Goal: Check status

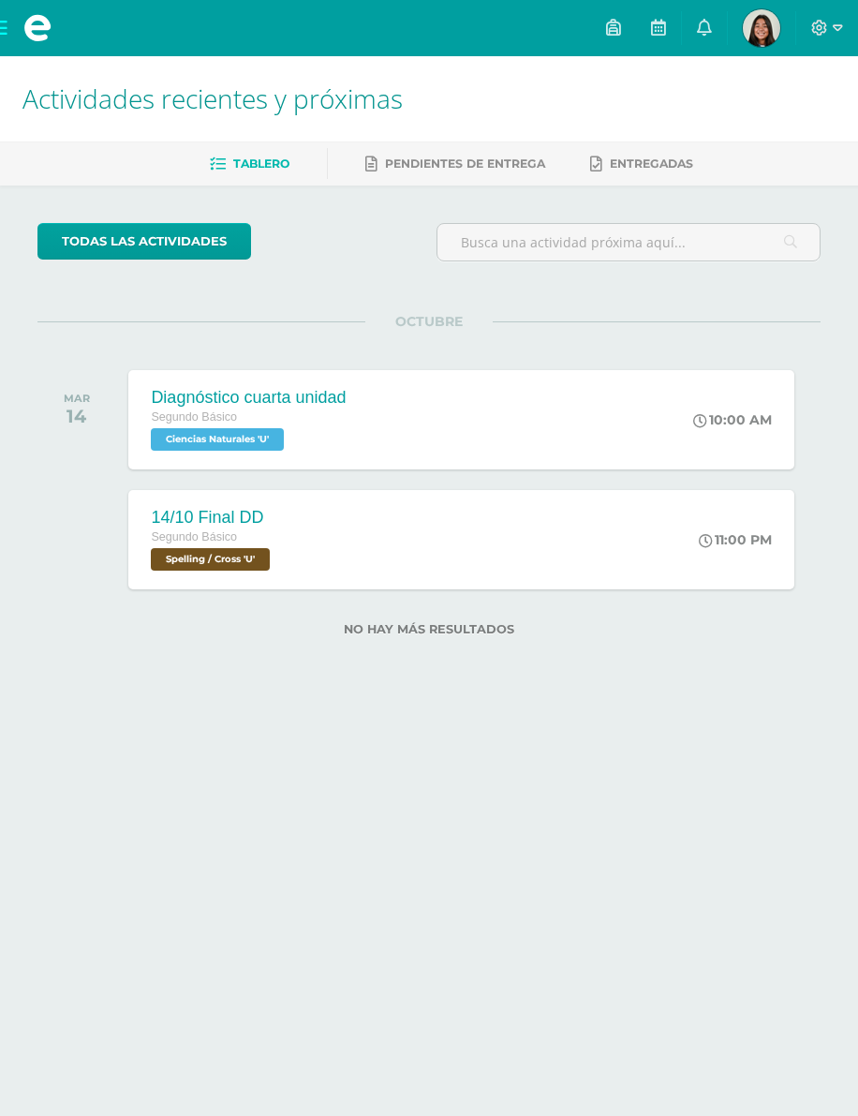
click at [756, 35] on img at bounding box center [761, 27] width 37 height 37
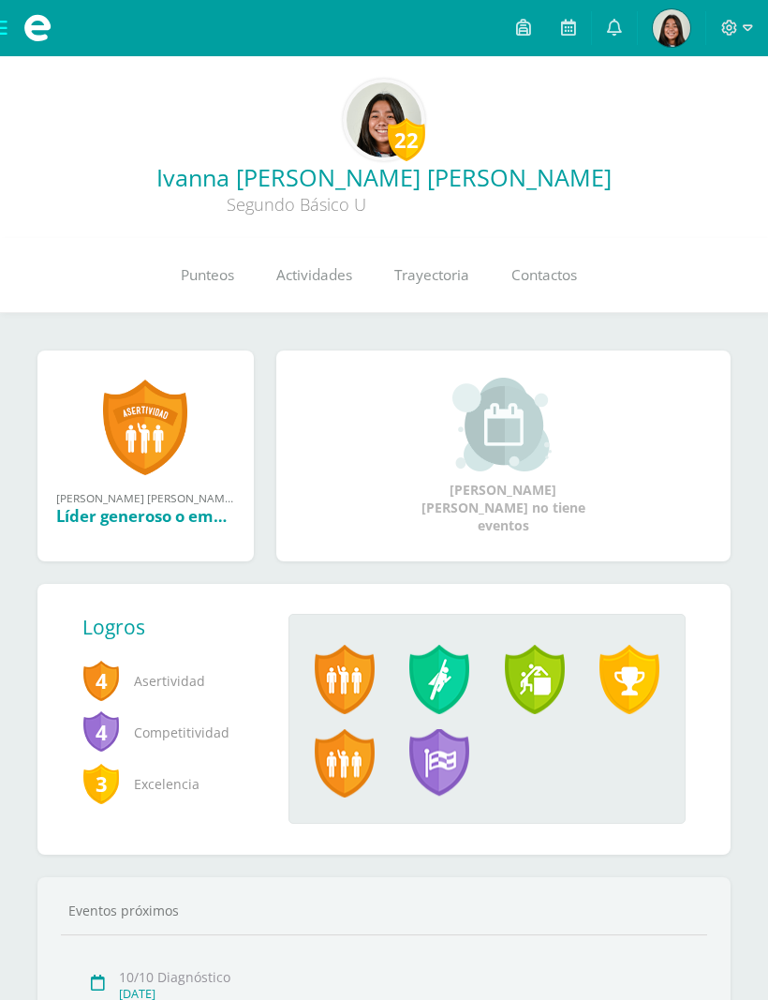
click at [190, 261] on link "Punteos" at bounding box center [207, 275] width 96 height 75
click at [200, 273] on span "Punteos" at bounding box center [207, 275] width 53 height 20
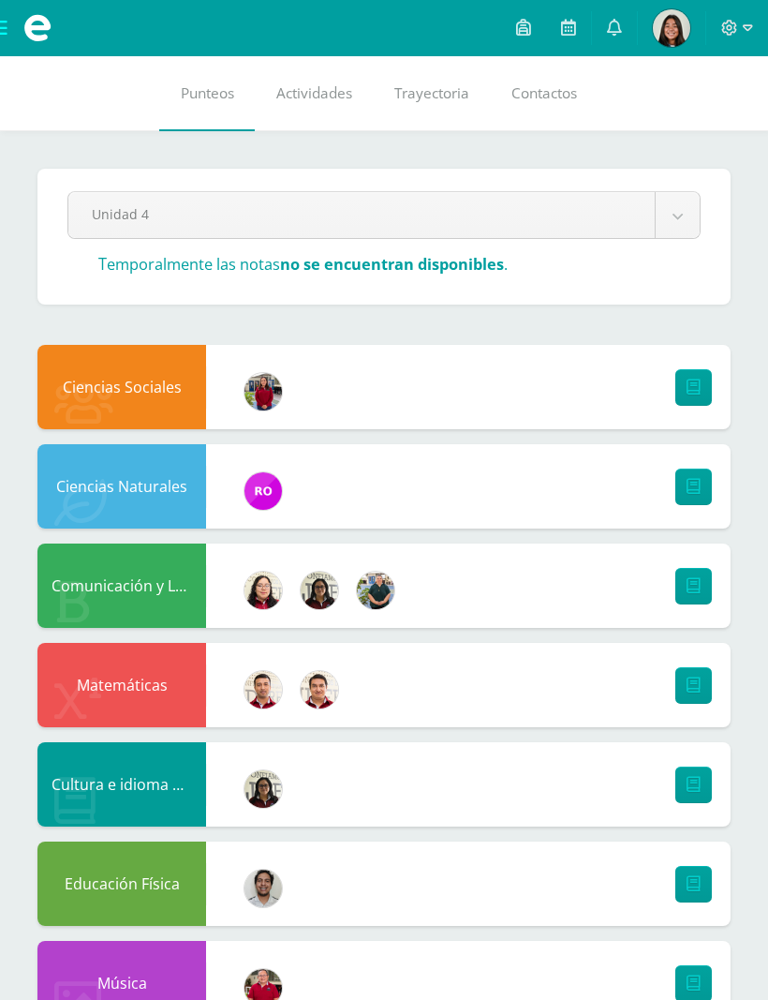
click at [676, 25] on img at bounding box center [671, 27] width 37 height 37
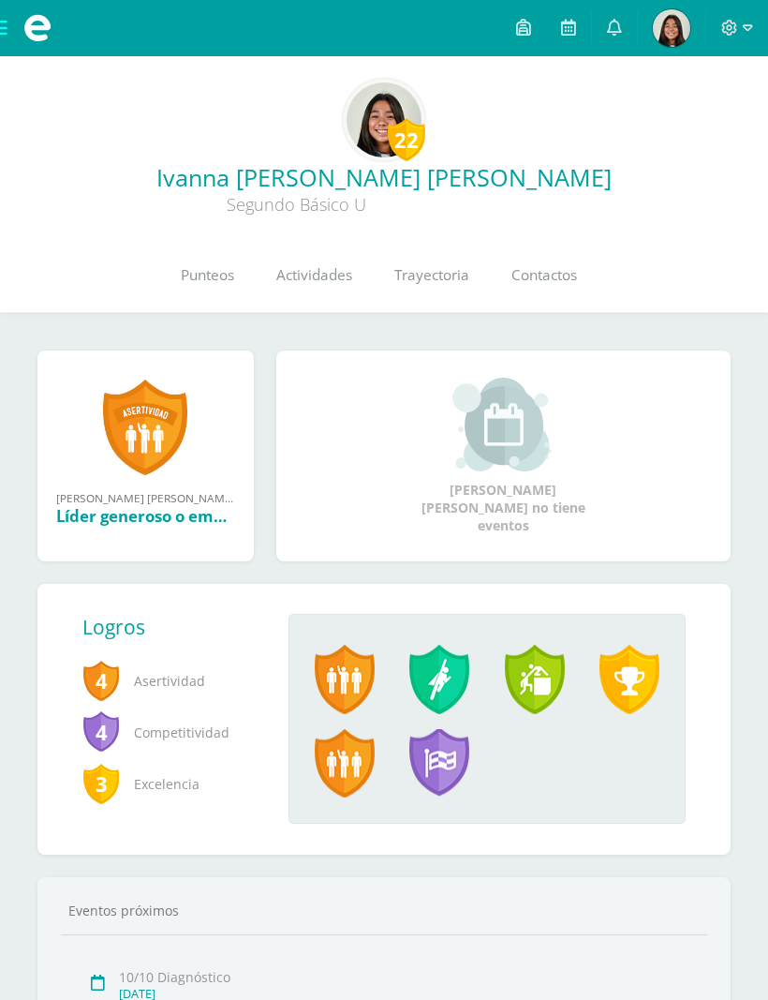
click at [210, 280] on span "Punteos" at bounding box center [207, 275] width 53 height 20
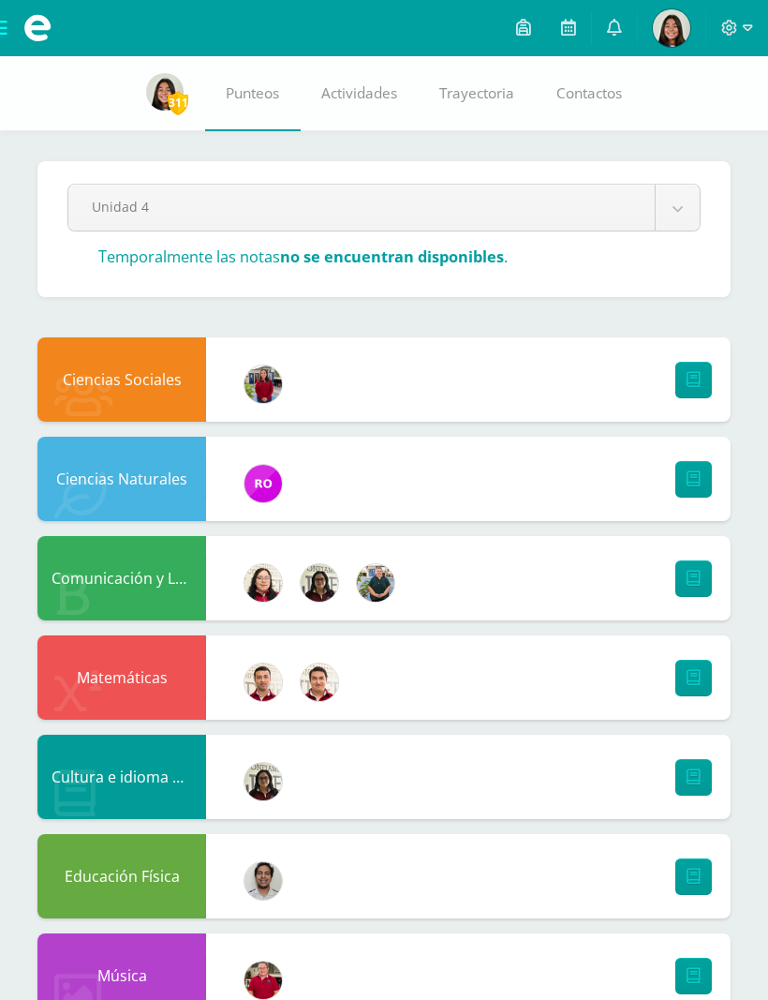
click at [648, 221] on body "Mis cursos Archivos Cerrar panel Artes Industriales Segundo Básico "U" Artes Pl…" at bounding box center [384, 974] width 768 height 1949
click at [675, 208] on body "Mis cursos Archivos Cerrar panel Artes Industriales Segundo Básico "U" Artes Pl…" at bounding box center [384, 974] width 768 height 1949
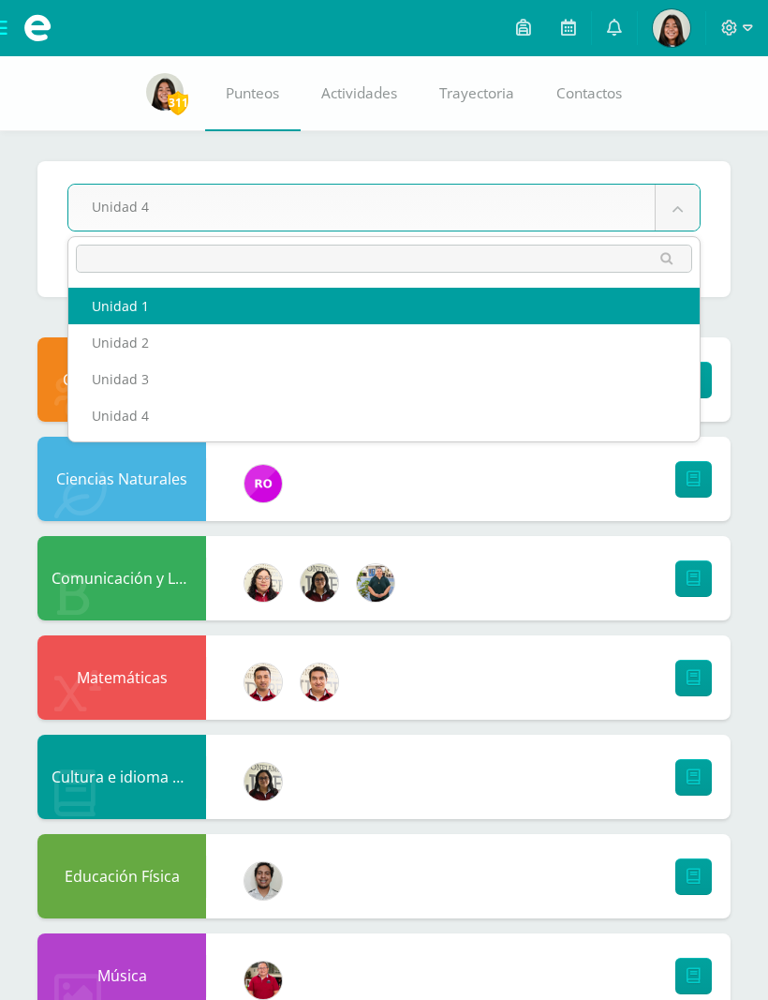
select select "Unidad 1"
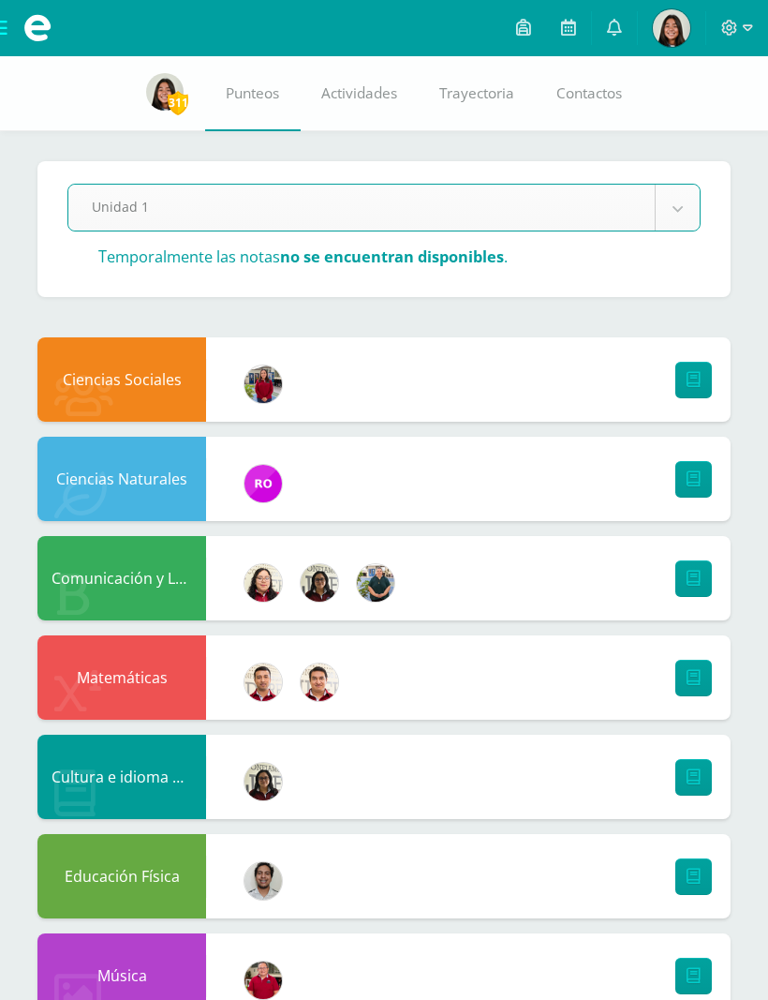
click at [576, 201] on body "Mis cursos Archivos Cerrar panel Artes Industriales Segundo Básico "U" Artes Pl…" at bounding box center [384, 974] width 768 height 1949
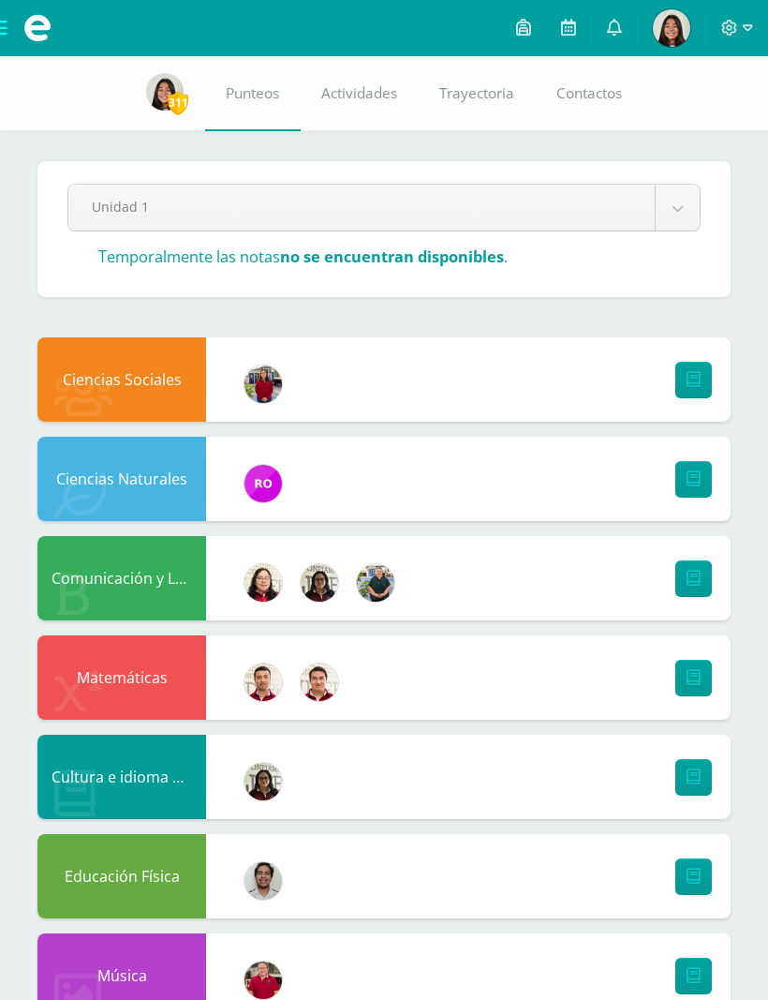
click at [656, 194] on body "Mis cursos Archivos Cerrar panel Artes Industriales Segundo Básico "U" Artes Pl…" at bounding box center [384, 974] width 768 height 1949
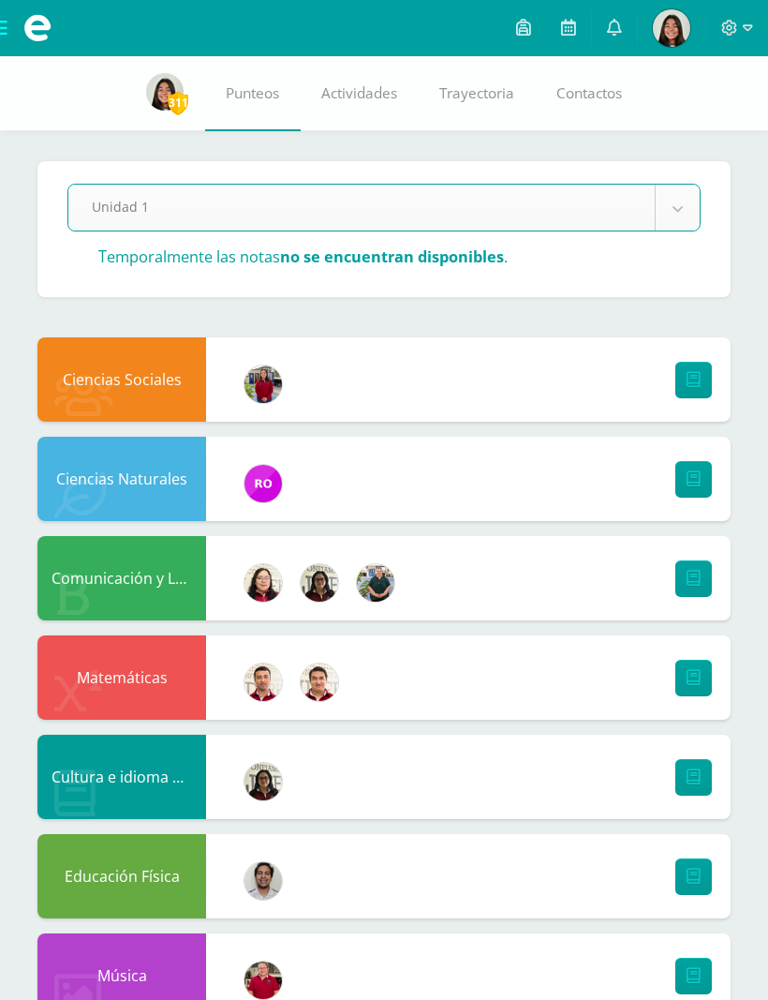
click at [660, 210] on body "Mis cursos Archivos Cerrar panel Artes Industriales Segundo Básico "U" Artes Pl…" at bounding box center [384, 974] width 768 height 1949
select select "Unidad 2"
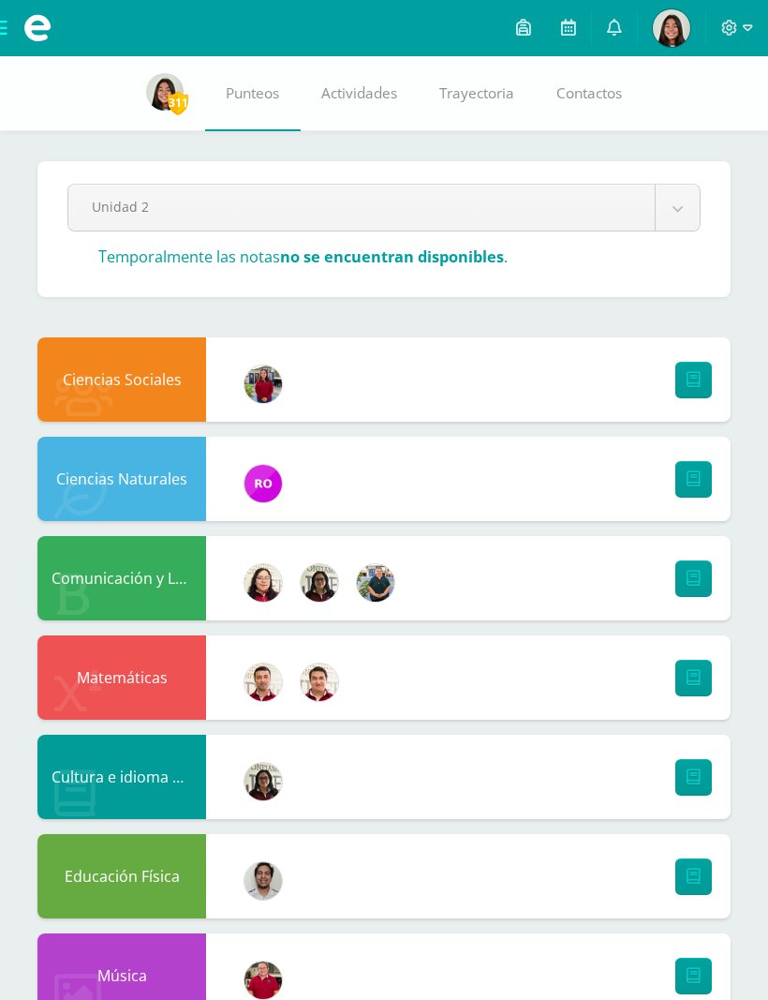
click at [685, 196] on body "Mis cursos Archivos Cerrar panel Artes Industriales Segundo Básico "U" Artes Pl…" at bounding box center [384, 974] width 768 height 1949
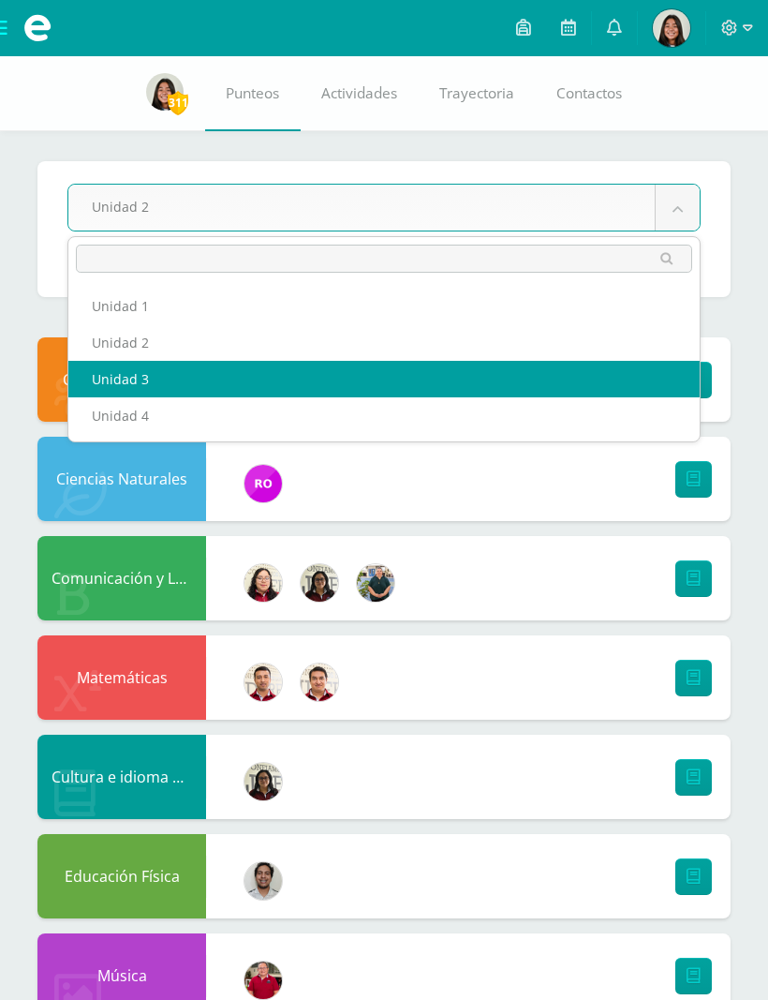
select select "Unidad 3"
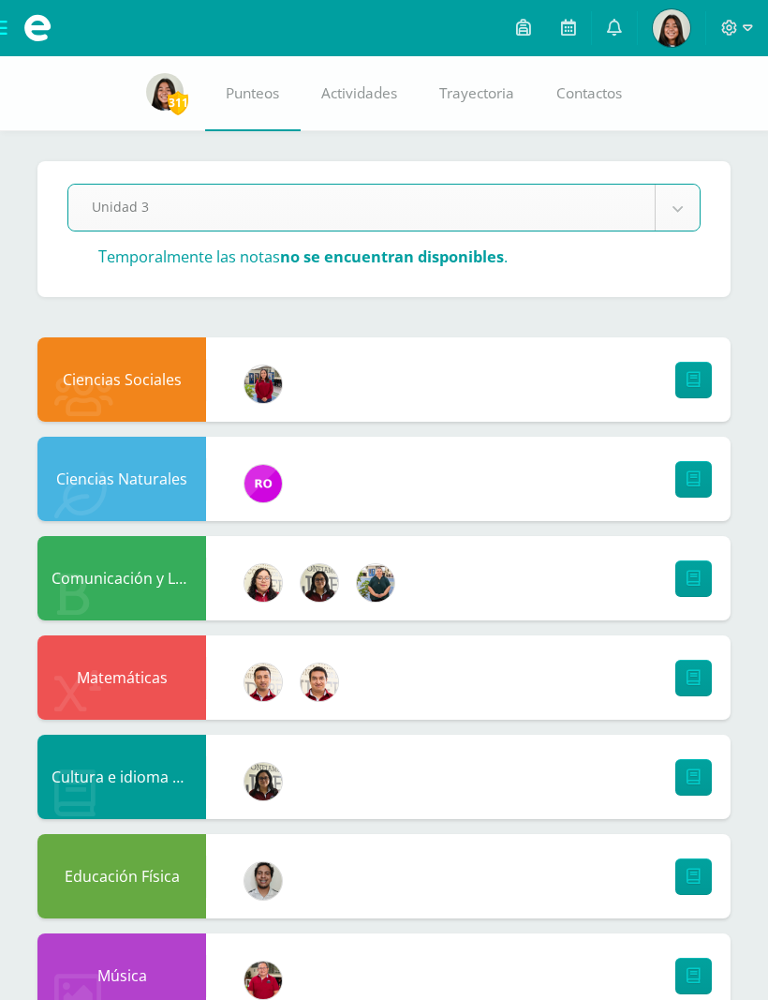
click at [663, 206] on body "Mis cursos Archivos Cerrar panel Artes Industriales Segundo Básico "U" Artes Pl…" at bounding box center [384, 974] width 768 height 1949
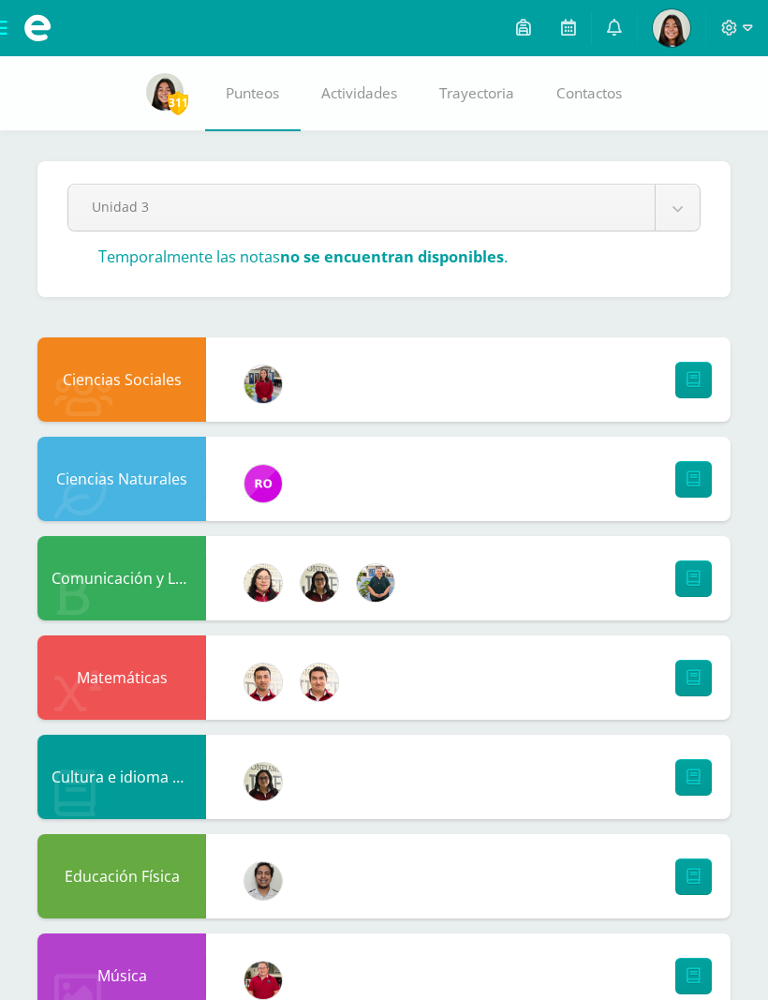
click at [697, 188] on body "Mis cursos Archivos Cerrar panel Artes Industriales Segundo Básico "U" Artes Pl…" at bounding box center [384, 974] width 768 height 1949
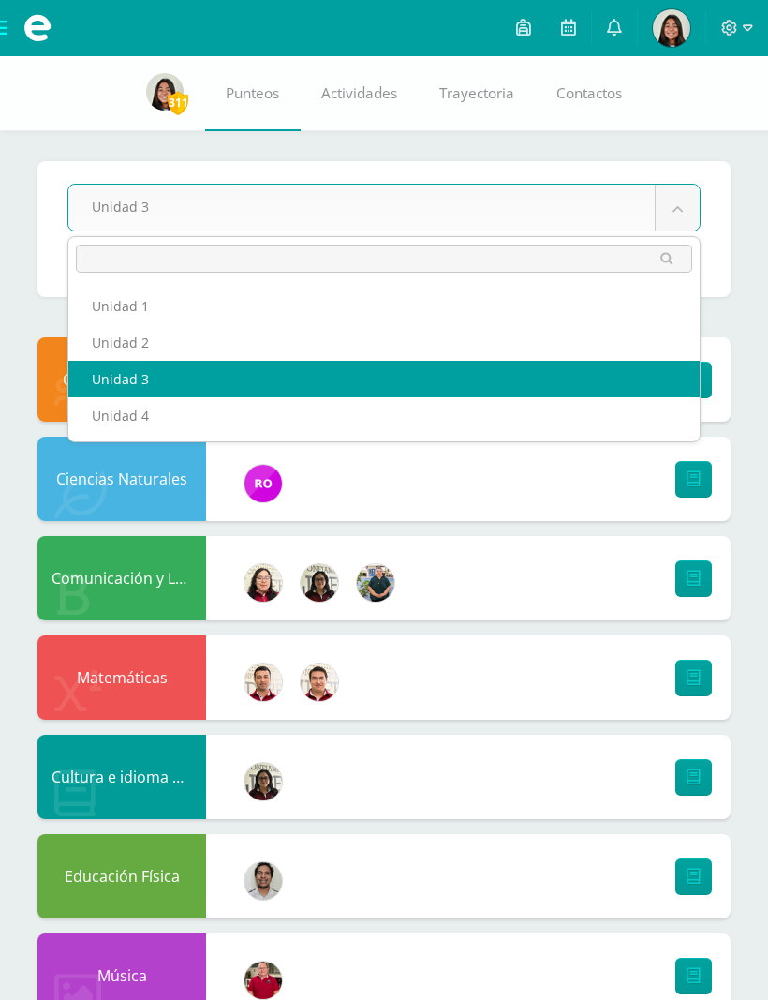
click at [653, 199] on body "Mis cursos Archivos Cerrar panel Artes Industriales Segundo Básico "U" Artes Pl…" at bounding box center [384, 974] width 768 height 1949
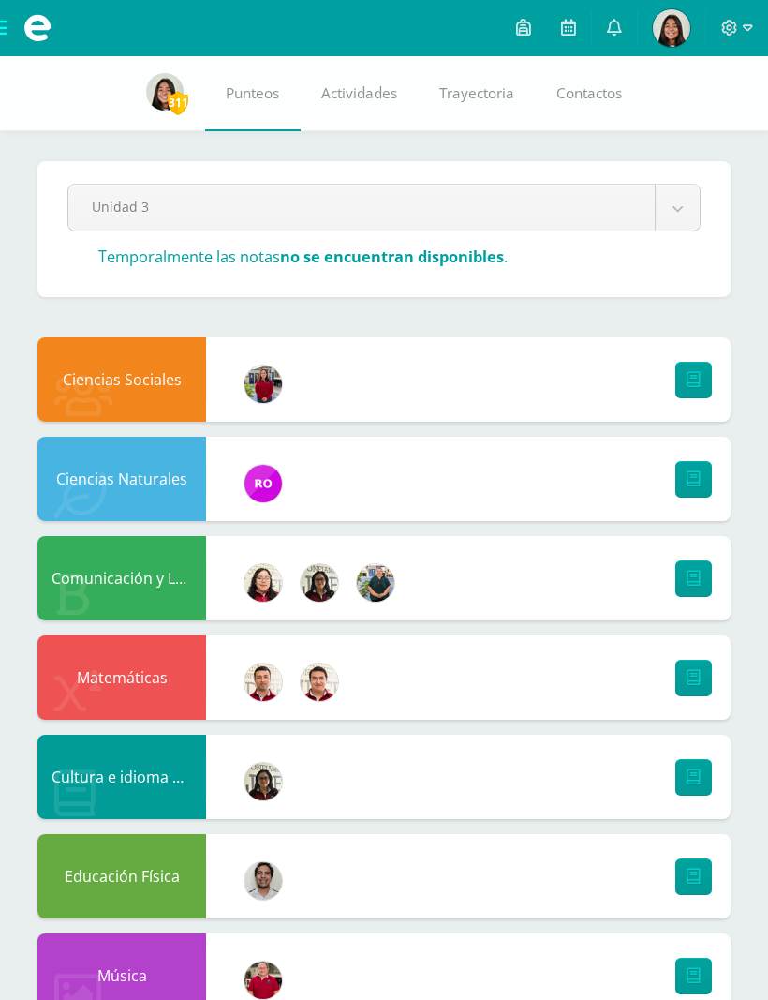
click at [633, 189] on body "Mis cursos Archivos Cerrar panel Artes Industriales Segundo Básico "U" Artes Pl…" at bounding box center [384, 974] width 768 height 1949
click at [683, 161] on div "Pendiente Unidad 3 Unidad 1 Unidad 2 Unidad 3 Unidad 4 Temporalmente las notas …" at bounding box center [383, 229] width 693 height 136
click at [683, 160] on div "Pendiente Unidad 3 Unidad 1 Unidad 2 Unidad 3 Unidad 4 Temporalmente las notas …" at bounding box center [384, 1002] width 768 height 1893
click at [674, 204] on body "Mis cursos Archivos Cerrar panel Artes Industriales Segundo Básico "U" Artes Pl…" at bounding box center [384, 974] width 768 height 1949
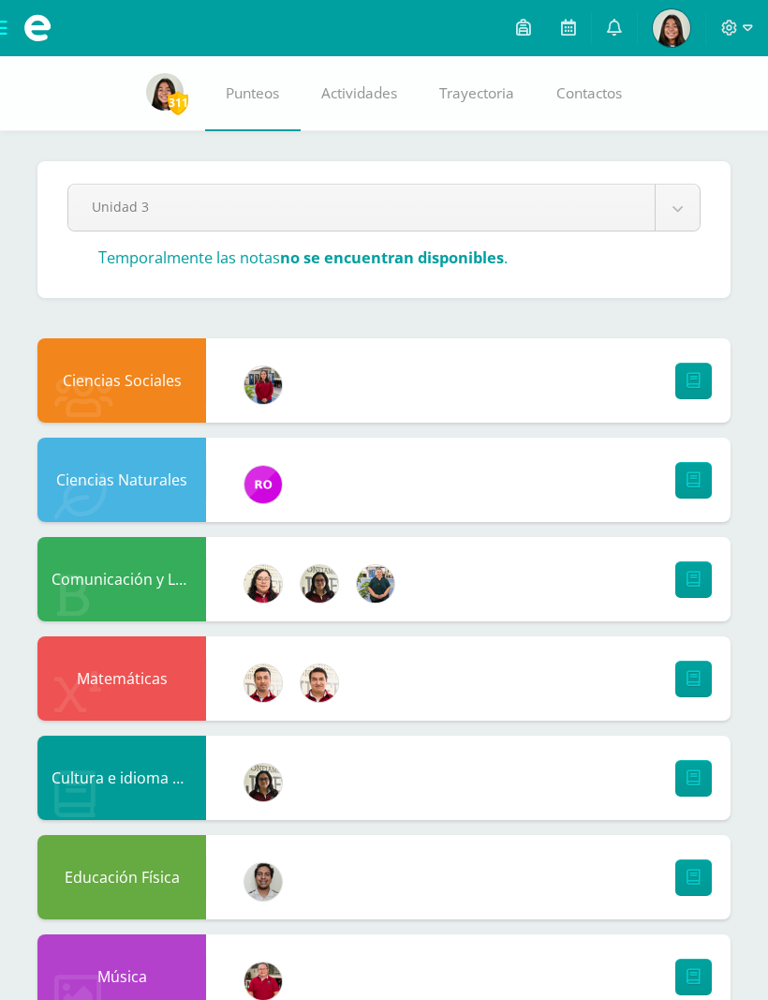
click at [661, 213] on body "Mis cursos Archivos Cerrar panel Artes Industriales Segundo Básico "U" Artes Pl…" at bounding box center [384, 975] width 768 height 1950
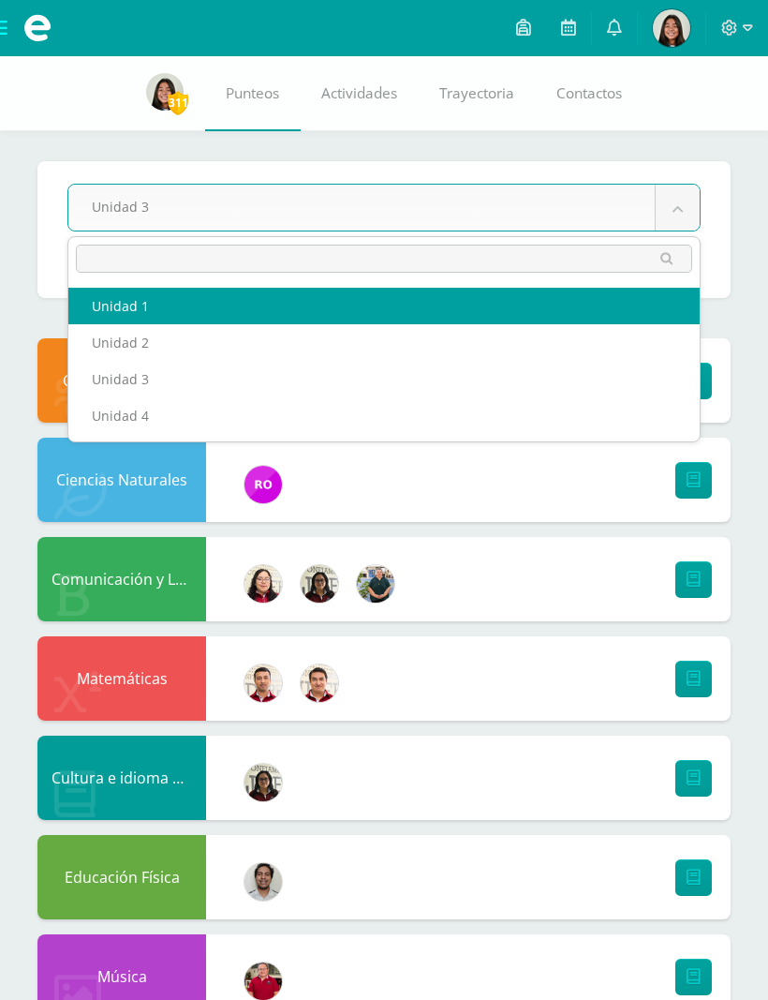
select select "Unidad 1"
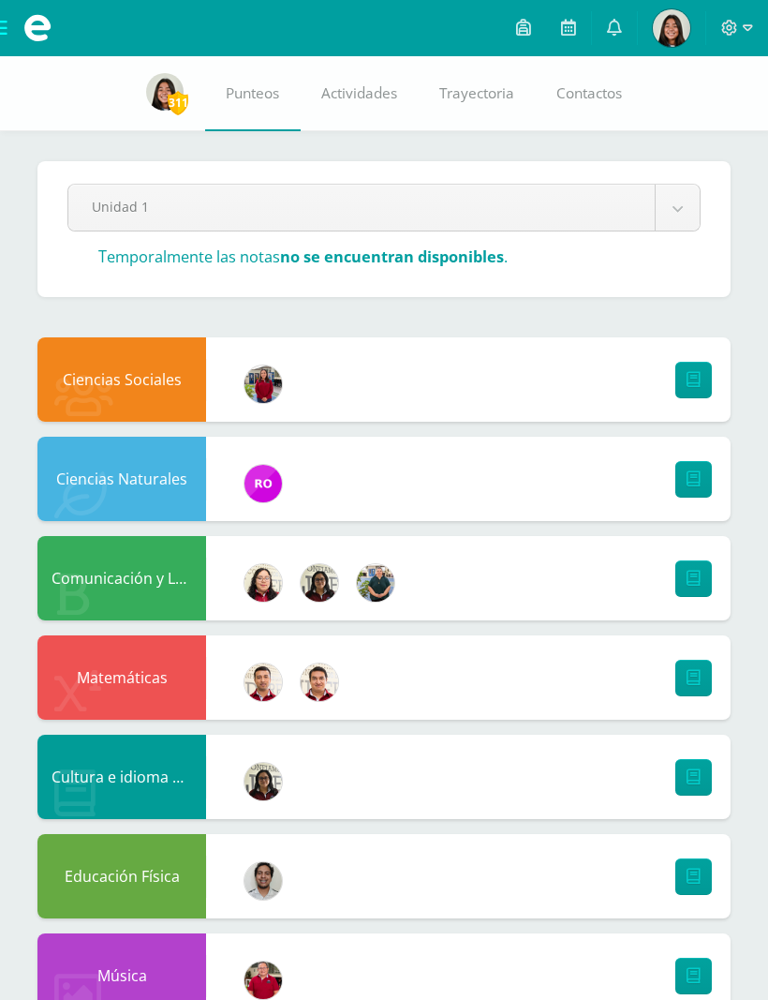
click at [698, 584] on icon at bounding box center [694, 579] width 14 height 16
click at [672, 224] on body "Mis cursos Archivos Cerrar panel Artes Industriales Segundo Básico "U" Artes Pl…" at bounding box center [384, 974] width 768 height 1949
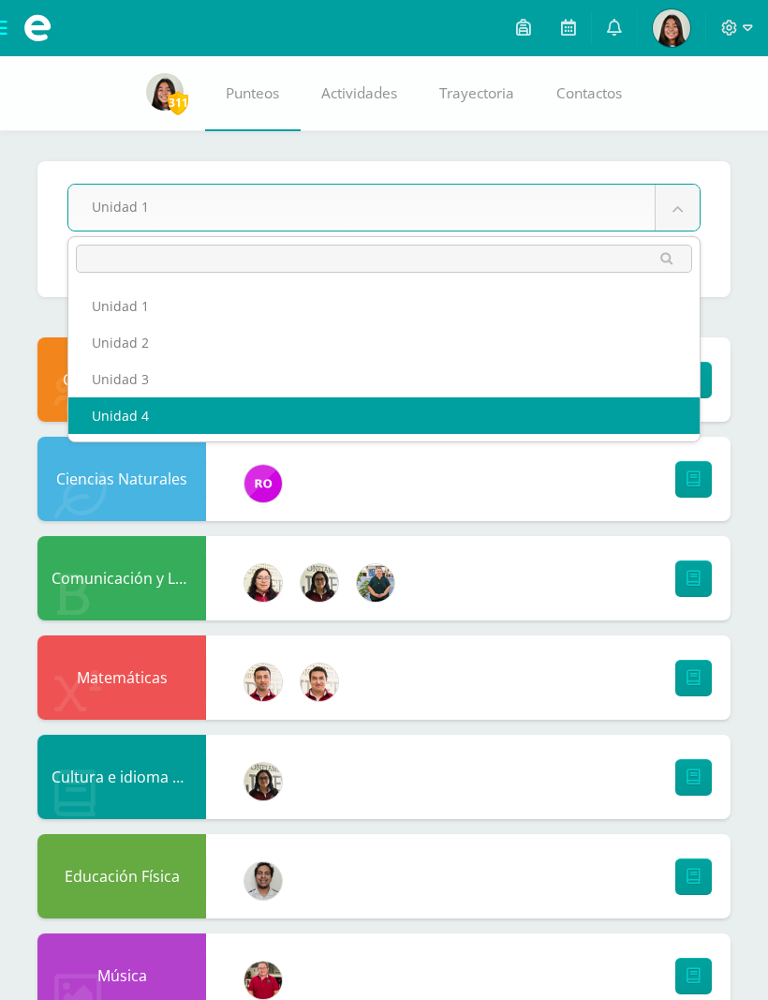
select select "Unidad 4"
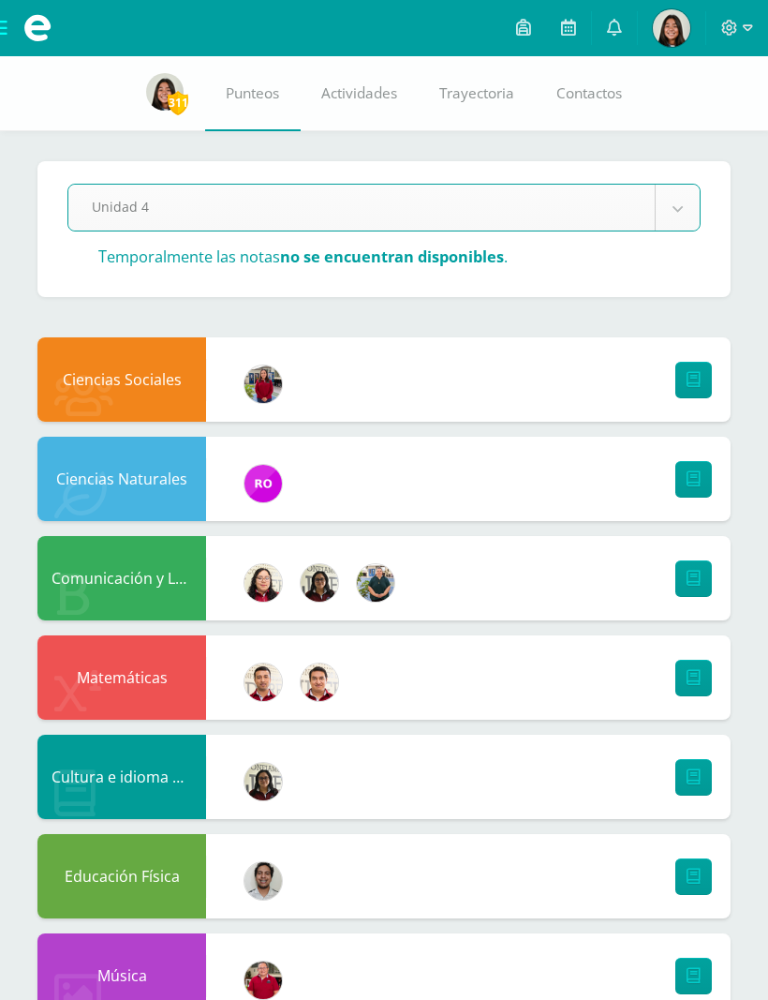
click at [710, 578] on link at bounding box center [694, 578] width 37 height 37
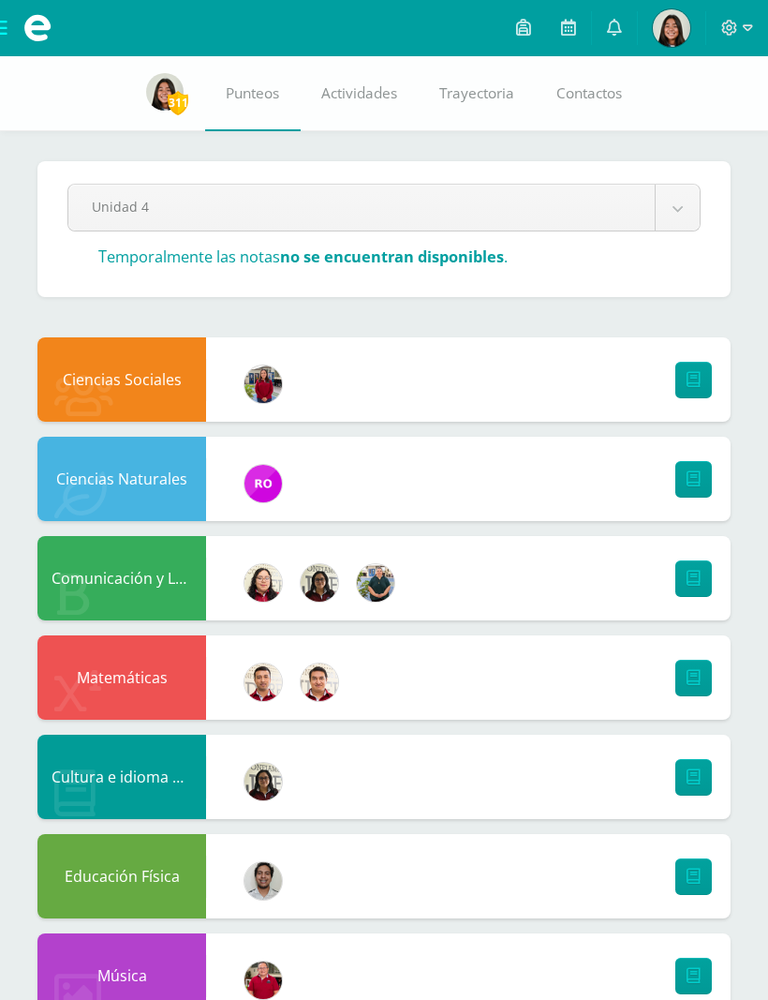
click at [707, 582] on link at bounding box center [694, 578] width 37 height 37
